Goal: Task Accomplishment & Management: Complete application form

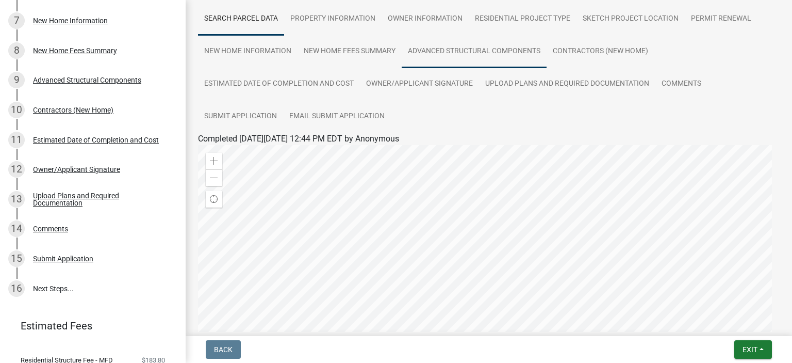
scroll to position [155, 0]
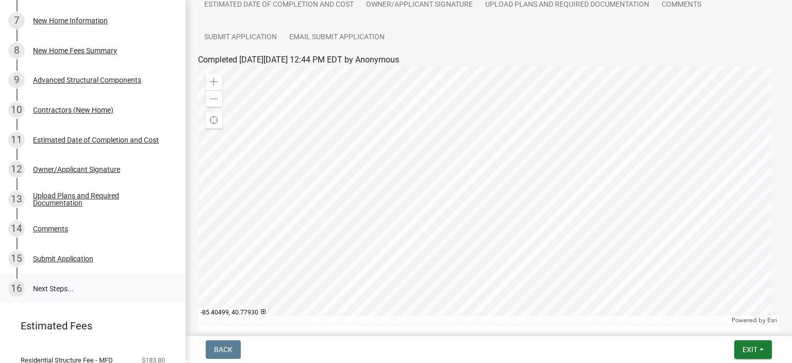
click at [52, 286] on link "16 Next Steps..." at bounding box center [93, 288] width 186 height 30
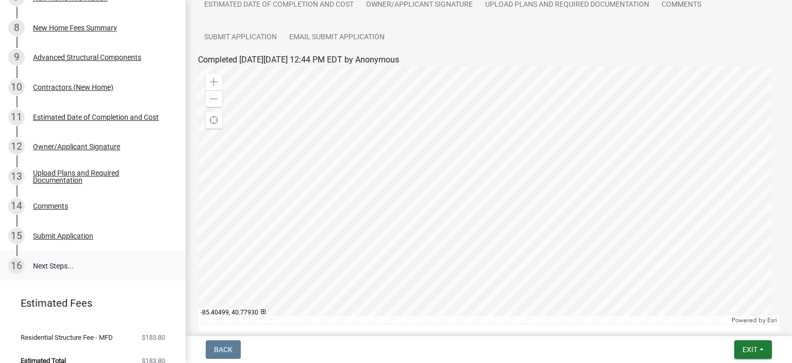
scroll to position [364, 0]
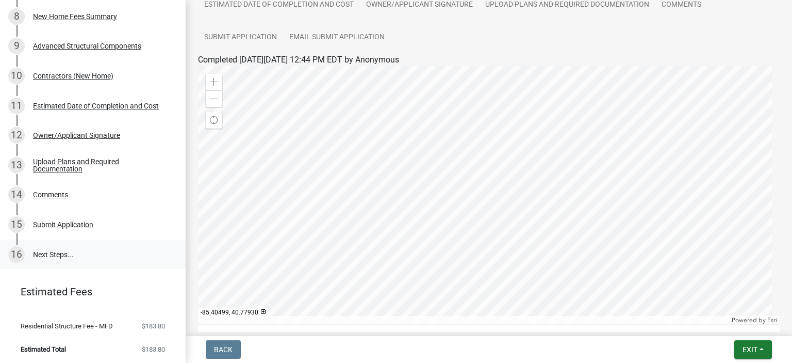
click at [52, 253] on link "16 Next Steps..." at bounding box center [93, 254] width 186 height 30
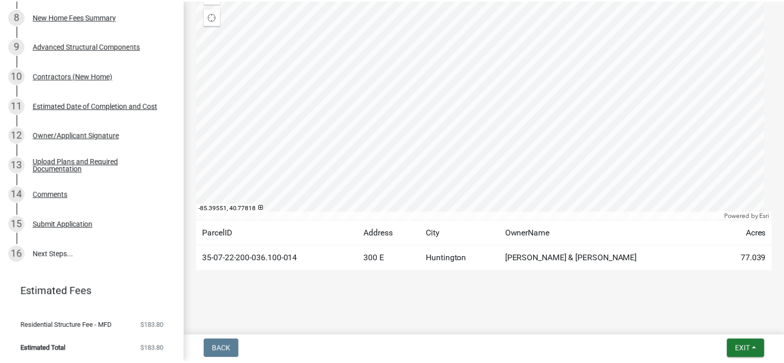
scroll to position [0, 0]
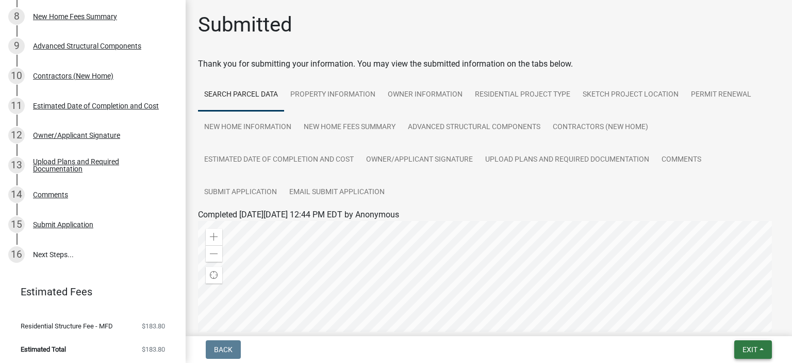
click at [747, 346] on span "Exit" at bounding box center [750, 349] width 15 height 8
click at [732, 322] on button "Save & Exit" at bounding box center [731, 322] width 83 height 25
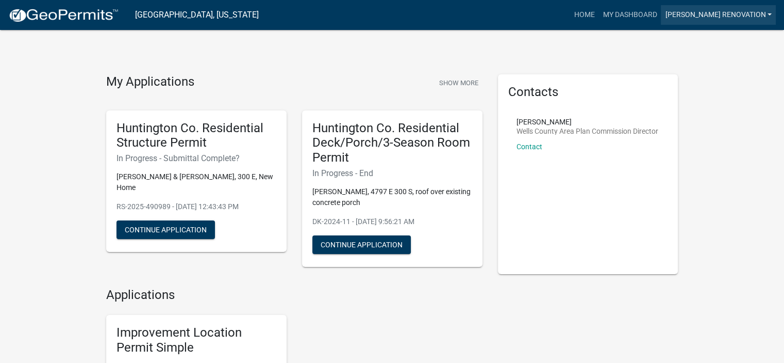
click at [717, 14] on link "[PERSON_NAME] Renovation" at bounding box center [718, 15] width 115 height 20
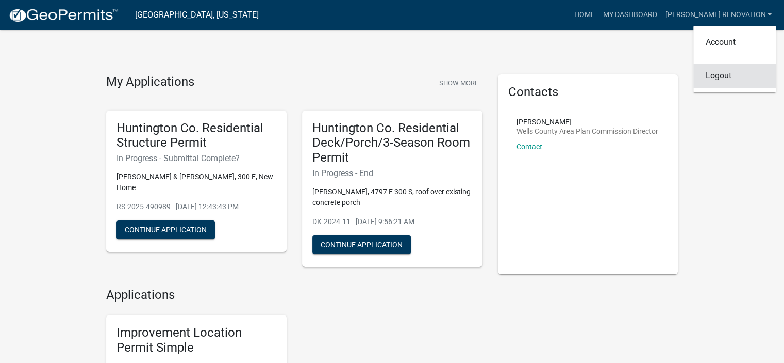
click at [728, 75] on link "Logout" at bounding box center [735, 75] width 83 height 25
